Goal: Task Accomplishment & Management: Manage account settings

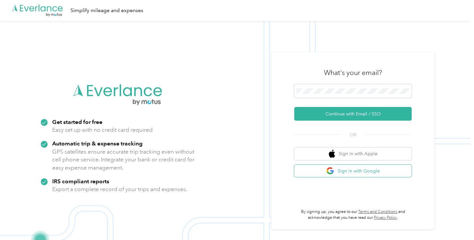
click at [342, 168] on button "Sign in with Google" at bounding box center [352, 171] width 117 height 13
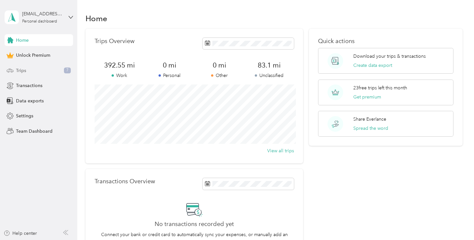
click at [44, 72] on div "Trips 7" at bounding box center [39, 71] width 68 height 12
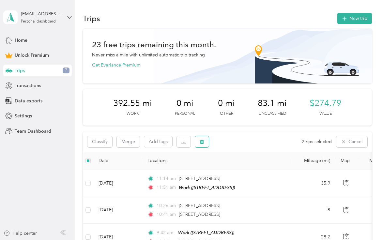
click at [201, 141] on icon "button" at bounding box center [202, 141] width 4 height 4
click at [249, 171] on button "Yes" at bounding box center [250, 169] width 13 height 10
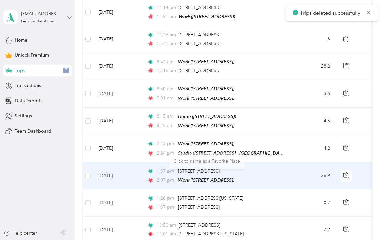
scroll to position [155, 0]
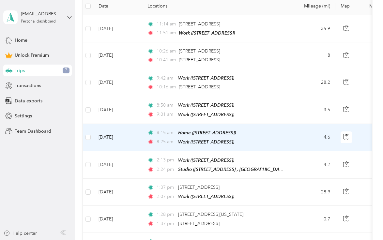
click at [313, 131] on td "4.6" at bounding box center [313, 137] width 43 height 27
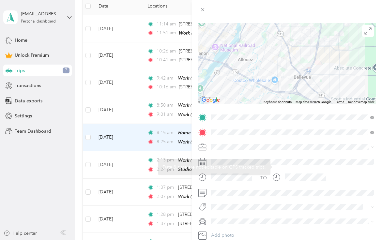
scroll to position [58, 0]
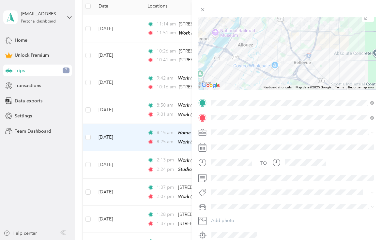
click at [247, 146] on div "Work" at bounding box center [292, 143] width 158 height 7
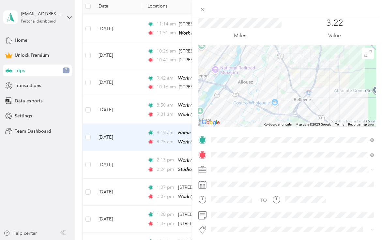
scroll to position [0, 0]
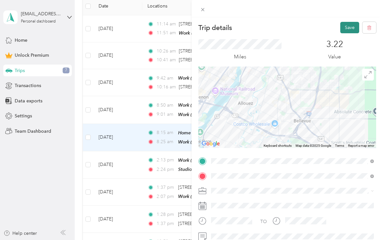
click at [348, 31] on button "Save" at bounding box center [349, 27] width 19 height 11
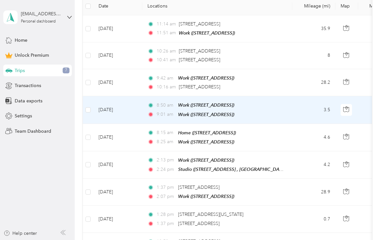
click at [141, 119] on td "[DATE]" at bounding box center [117, 109] width 49 height 27
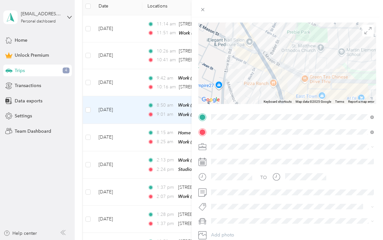
scroll to position [40, 0]
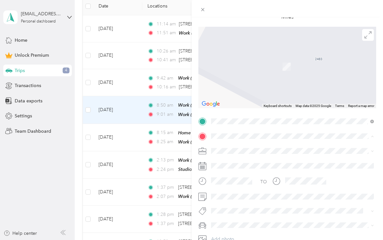
click at [244, 158] on span "[STREET_ADDRESS][US_STATE]" at bounding box center [255, 160] width 65 height 6
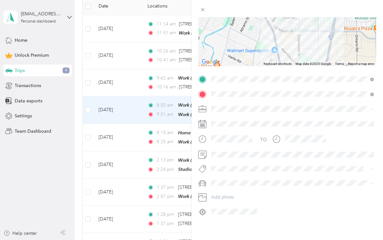
scroll to position [82, 0]
click at [239, 122] on div "Work" at bounding box center [292, 118] width 158 height 7
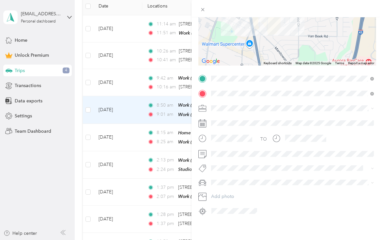
scroll to position [0, 0]
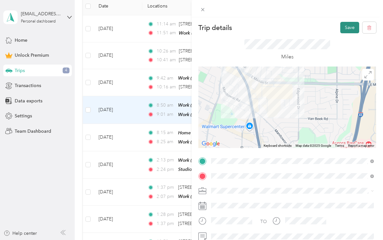
click at [352, 27] on button "Save" at bounding box center [349, 27] width 19 height 11
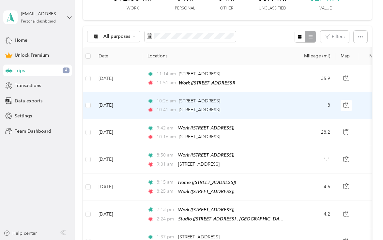
click at [296, 108] on td "8" at bounding box center [313, 105] width 43 height 27
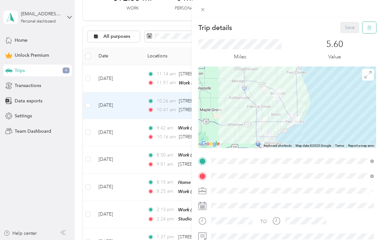
click at [369, 27] on icon "button" at bounding box center [369, 27] width 5 height 5
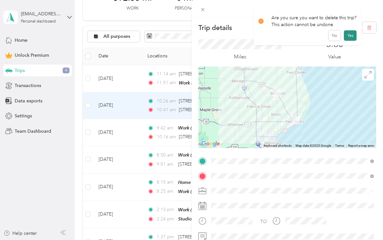
click at [348, 37] on button "Yes" at bounding box center [350, 35] width 13 height 10
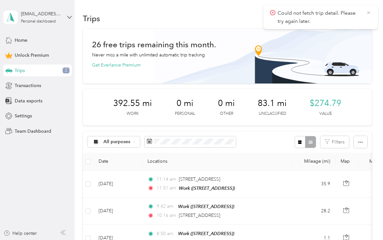
click at [366, 11] on icon at bounding box center [368, 13] width 5 height 6
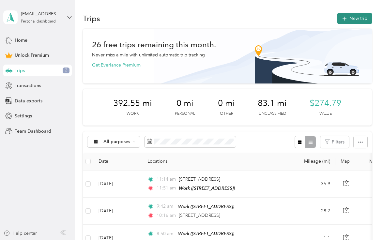
click at [364, 20] on button "New trip" at bounding box center [354, 18] width 35 height 11
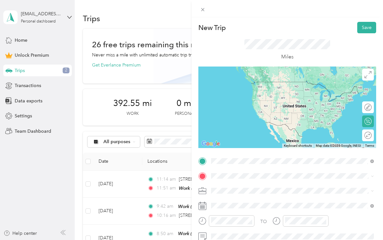
click at [265, 92] on span "[STREET_ADDRESS][US_STATE]" at bounding box center [255, 89] width 65 height 6
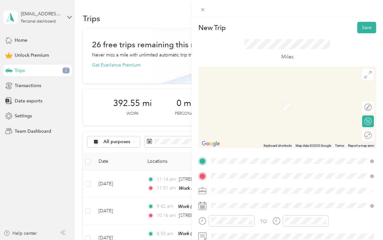
click at [262, 108] on span "[STREET_ADDRESS]" at bounding box center [243, 106] width 41 height 6
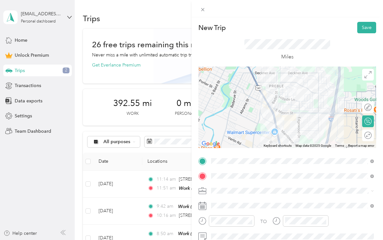
click at [233, 187] on span at bounding box center [292, 190] width 167 height 10
click at [249, 105] on li "Personal" at bounding box center [292, 110] width 167 height 11
click at [237, 97] on div "Work" at bounding box center [292, 98] width 158 height 7
click at [365, 24] on button "Save" at bounding box center [366, 27] width 19 height 11
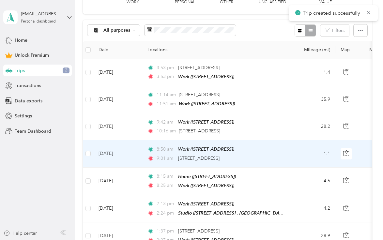
scroll to position [113, 0]
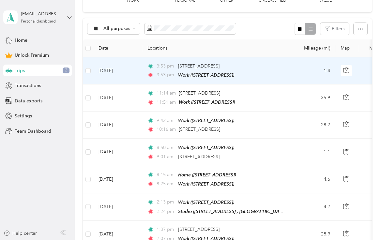
click at [294, 71] on td "1.4" at bounding box center [313, 70] width 43 height 27
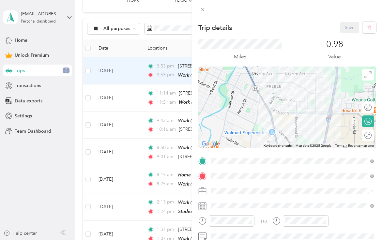
click at [60, 187] on div "Trip details Save This trip cannot be edited because it is either under review,…" at bounding box center [191, 120] width 383 height 240
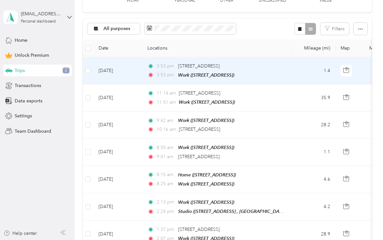
click at [270, 61] on td "3:53 pm [STREET_ADDRESS] 3:53 pm Work ([STREET_ADDRESS])" at bounding box center [217, 70] width 150 height 27
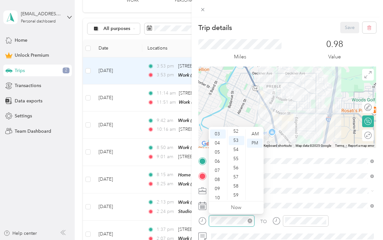
scroll to position [477, 0]
click at [223, 190] on div "09" at bounding box center [218, 188] width 16 height 9
click at [238, 142] on div "01" at bounding box center [236, 143] width 16 height 9
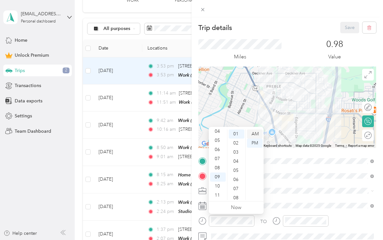
click at [253, 133] on div "AM" at bounding box center [255, 133] width 16 height 9
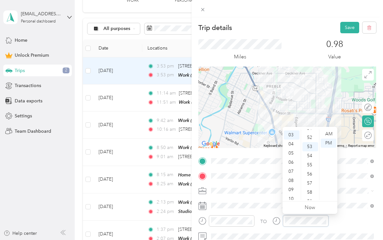
scroll to position [477, 0]
click at [293, 187] on div "09" at bounding box center [292, 188] width 16 height 9
click at [311, 179] on div "05" at bounding box center [310, 179] width 16 height 9
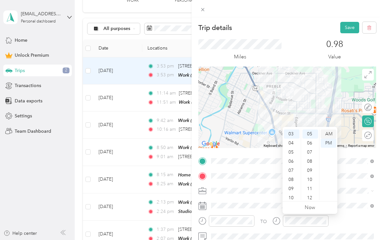
click at [330, 132] on div "AM" at bounding box center [328, 133] width 16 height 9
click at [293, 189] on div "09" at bounding box center [292, 188] width 16 height 9
click at [346, 33] on button "Save" at bounding box center [349, 27] width 19 height 11
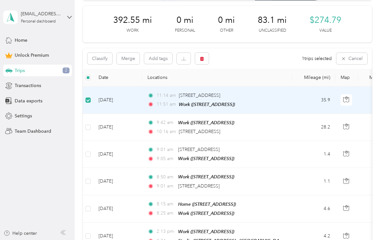
click at [201, 51] on div "Classify Merge Add tags 1 trips selected Cancel" at bounding box center [227, 58] width 289 height 21
click at [201, 62] on button "button" at bounding box center [202, 58] width 14 height 11
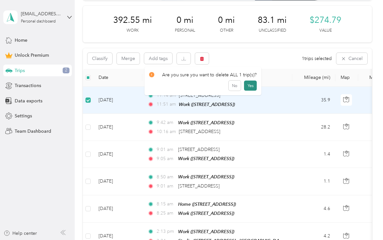
click at [250, 86] on button "Yes" at bounding box center [250, 85] width 13 height 10
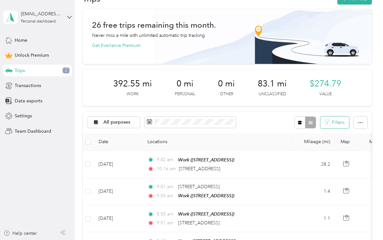
scroll to position [18, 0]
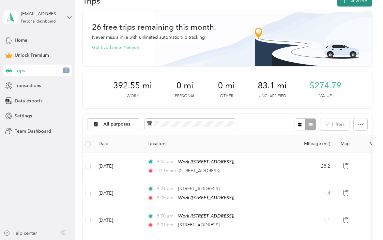
click at [363, 4] on button "New trip" at bounding box center [354, 0] width 35 height 11
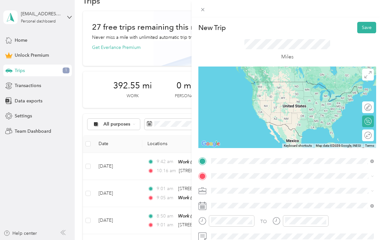
click at [252, 186] on span "[STREET_ADDRESS][US_STATE]" at bounding box center [255, 185] width 65 height 6
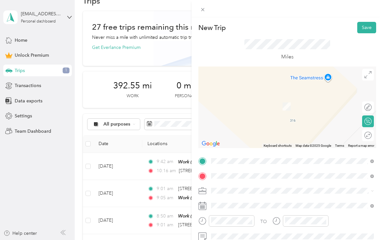
click at [255, 142] on li "[STREET_ADDRESS][US_STATE]" at bounding box center [292, 135] width 167 height 13
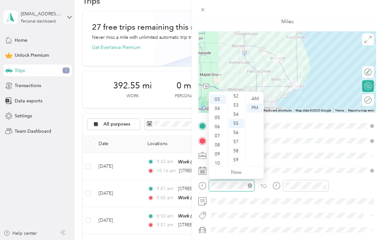
scroll to position [27, 0]
click at [217, 162] on div "10" at bounding box center [218, 162] width 16 height 9
click at [237, 121] on div "30" at bounding box center [236, 122] width 16 height 9
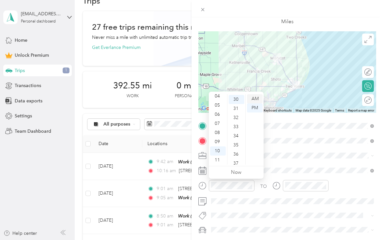
scroll to position [274, 0]
click at [256, 97] on div "AM" at bounding box center [255, 98] width 16 height 9
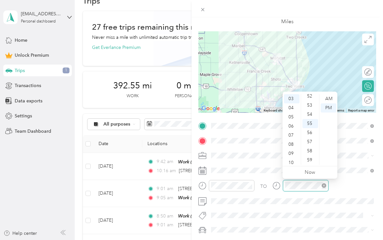
scroll to position [27, 0]
click at [294, 162] on div "10" at bounding box center [292, 162] width 16 height 9
click at [311, 103] on div "45" at bounding box center [310, 104] width 16 height 9
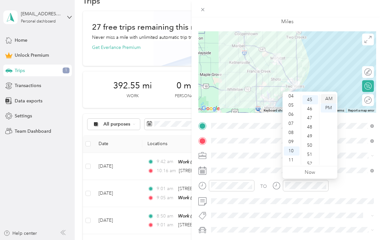
scroll to position [411, 0]
click at [329, 98] on div "AM" at bounding box center [328, 98] width 16 height 9
click at [322, 206] on div "TO Add photo" at bounding box center [287, 192] width 178 height 143
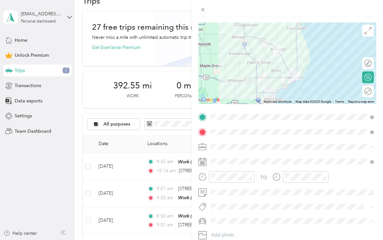
scroll to position [44, 0]
click at [270, 150] on span at bounding box center [292, 146] width 167 height 10
click at [253, 55] on div "Work" at bounding box center [292, 54] width 158 height 7
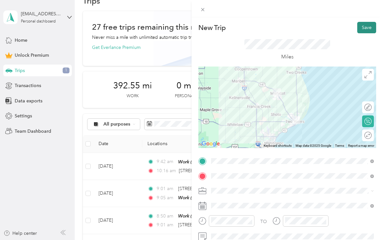
click at [368, 29] on button "Save" at bounding box center [366, 27] width 19 height 11
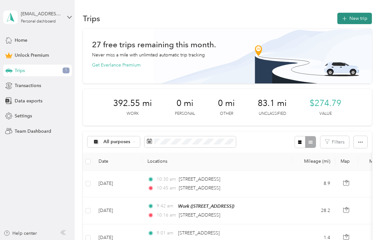
click at [350, 14] on button "New trip" at bounding box center [354, 18] width 35 height 11
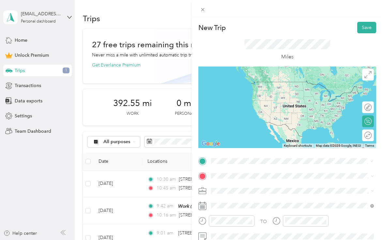
click at [266, 83] on span "[STREET_ADDRESS][US_STATE]" at bounding box center [255, 82] width 65 height 6
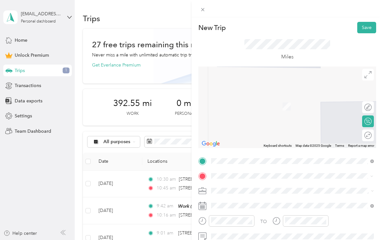
click at [259, 109] on div "Work [STREET_ADDRESS]" at bounding box center [243, 103] width 41 height 14
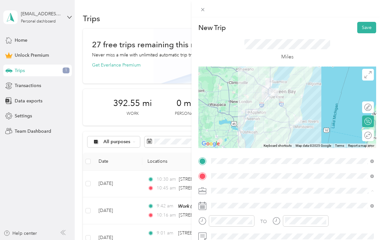
click at [243, 102] on li "Work" at bounding box center [292, 99] width 167 height 11
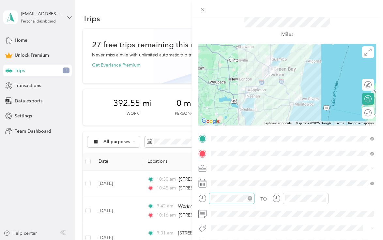
click at [237, 193] on div at bounding box center [232, 198] width 46 height 11
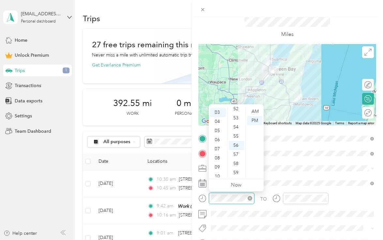
scroll to position [27, 0]
click at [237, 193] on div at bounding box center [232, 198] width 46 height 11
click at [220, 176] on div "10" at bounding box center [218, 175] width 16 height 9
click at [219, 171] on div "11" at bounding box center [218, 172] width 16 height 9
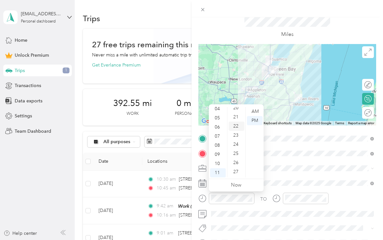
scroll to position [140, 0]
click at [236, 110] on div "15" at bounding box center [236, 108] width 16 height 9
click at [252, 113] on div "AM" at bounding box center [255, 111] width 16 height 9
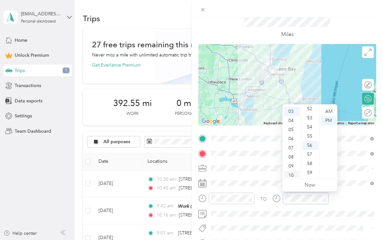
scroll to position [39, 0]
click at [294, 172] on div "11" at bounding box center [292, 172] width 16 height 9
click at [313, 127] on div "48" at bounding box center [310, 126] width 16 height 9
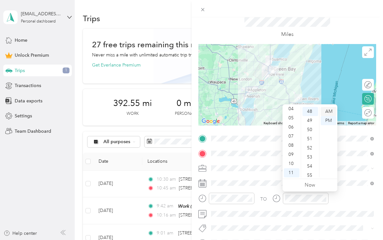
click at [328, 113] on div "AM" at bounding box center [328, 111] width 16 height 9
click at [352, 37] on div "Miles" at bounding box center [287, 27] width 178 height 33
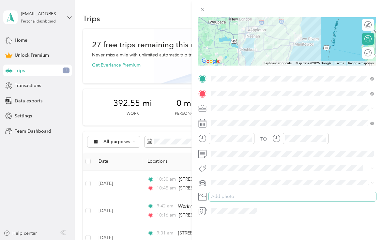
scroll to position [0, 0]
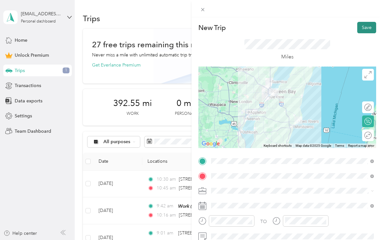
click at [364, 30] on button "Save" at bounding box center [366, 27] width 19 height 11
